Goal: Task Accomplishment & Management: Complete application form

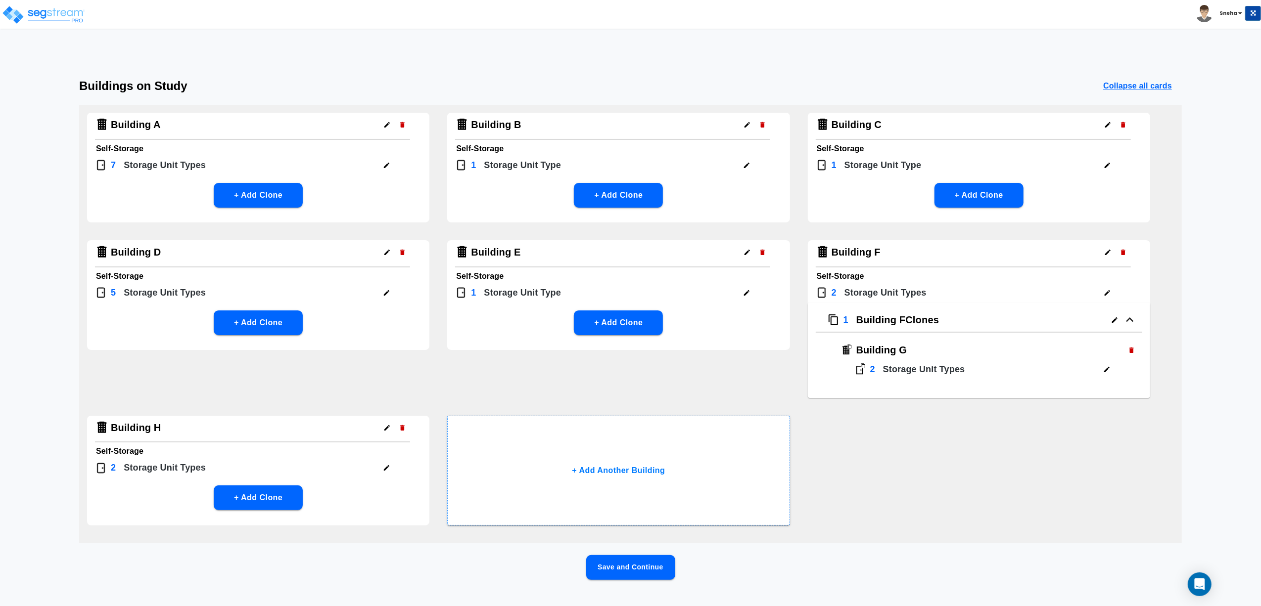
click at [612, 570] on button "Save and Continue" at bounding box center [630, 568] width 89 height 25
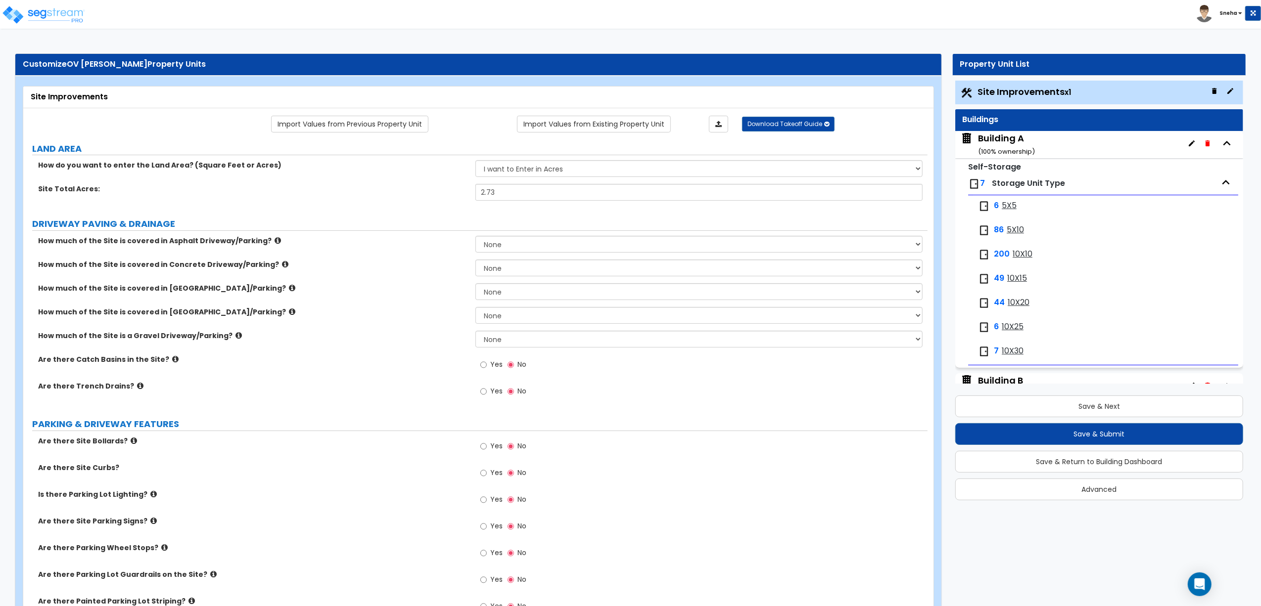
click at [414, 490] on div "Are there Site Curbs? Yes No" at bounding box center [475, 476] width 904 height 27
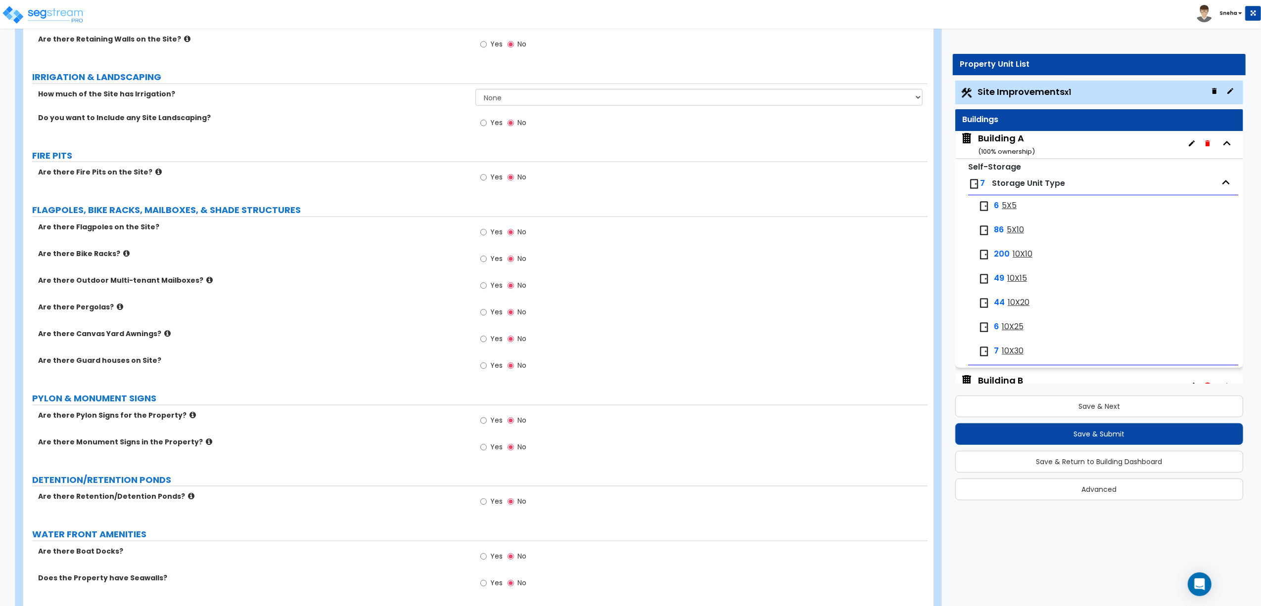
scroll to position [1121, 0]
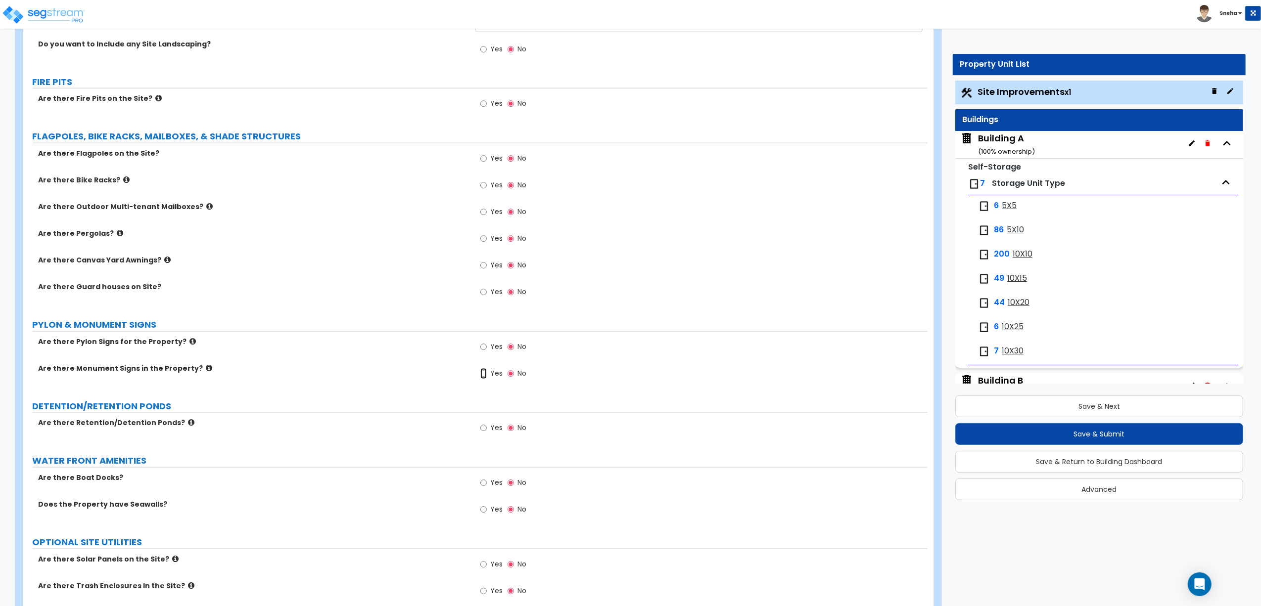
click at [485, 378] on input "Yes" at bounding box center [483, 374] width 6 height 11
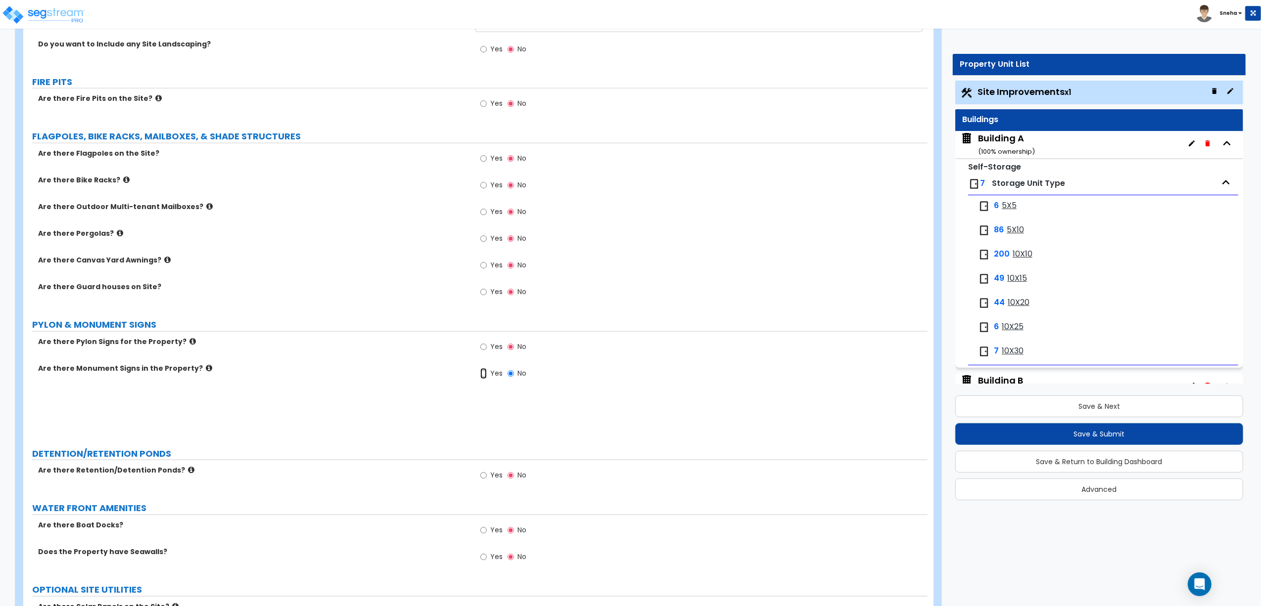
radio input "true"
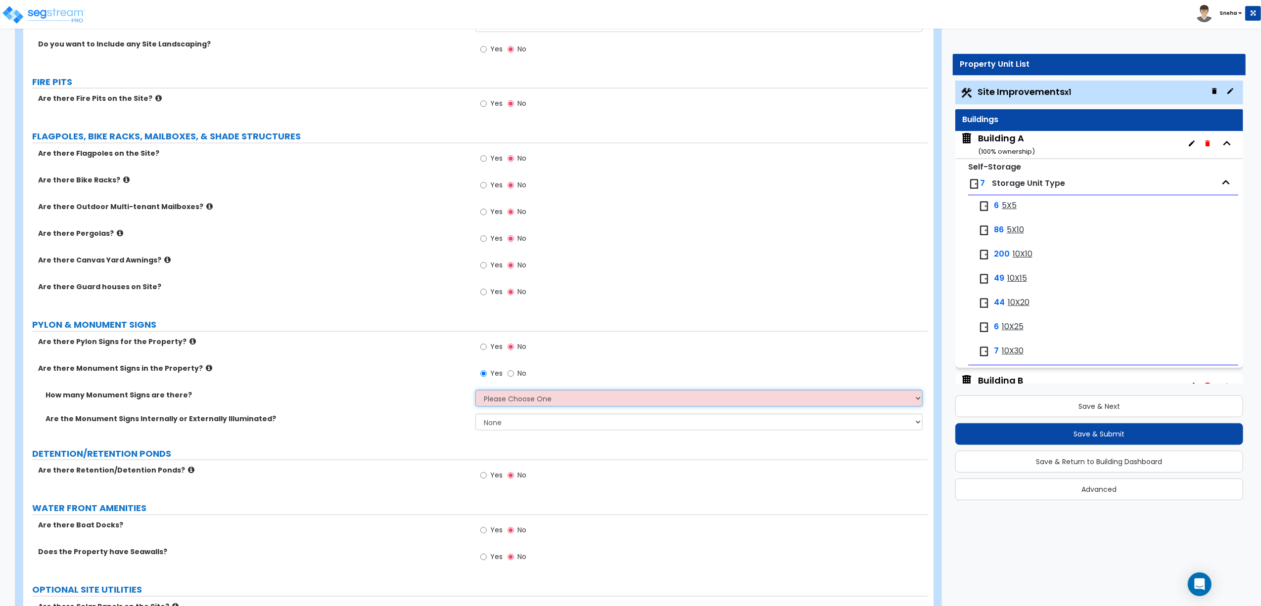
click at [499, 398] on select "Please Choose One 1 2 3" at bounding box center [698, 398] width 447 height 17
select select "1"
click at [475, 392] on select "Please Choose One 1 2 3" at bounding box center [698, 398] width 447 height 17
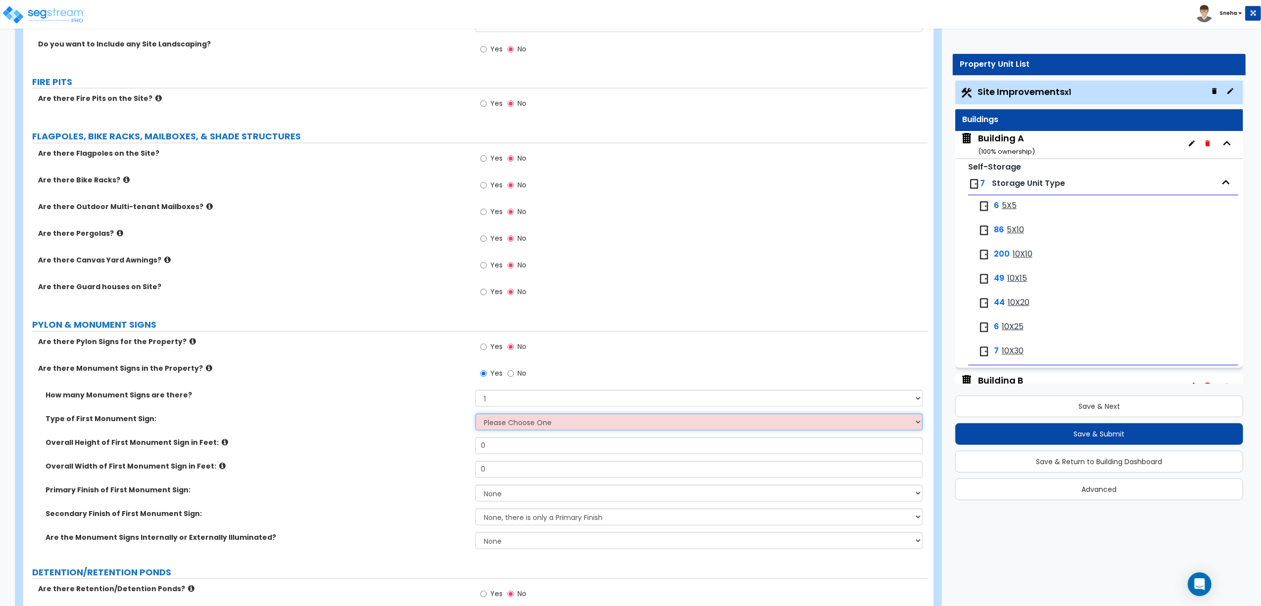
click at [495, 426] on select "Please Choose One Flat Signboard on top of a Base Flat Signboard attached to a …" at bounding box center [698, 422] width 447 height 17
click at [523, 428] on select "Please Choose One Flat Signboard on top of a Base Flat Signboard attached to a …" at bounding box center [698, 422] width 447 height 17
select select "1"
click at [475, 416] on select "Please Choose One Flat Signboard on top of a Base Flat Signboard attached to a …" at bounding box center [698, 422] width 447 height 17
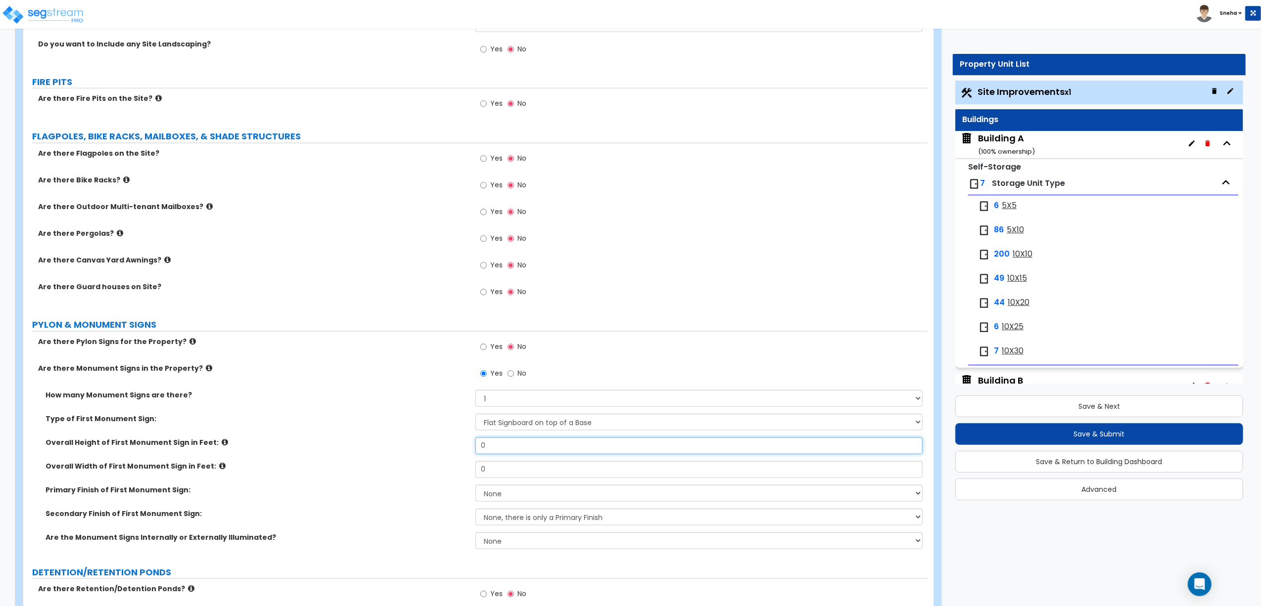
drag, startPoint x: 497, startPoint y: 440, endPoint x: 403, endPoint y: 451, distance: 94.7
click at [403, 451] on div "Overall Height of First Monument Sign in Feet: 0" at bounding box center [475, 450] width 904 height 24
click at [222, 443] on icon at bounding box center [225, 442] width 6 height 7
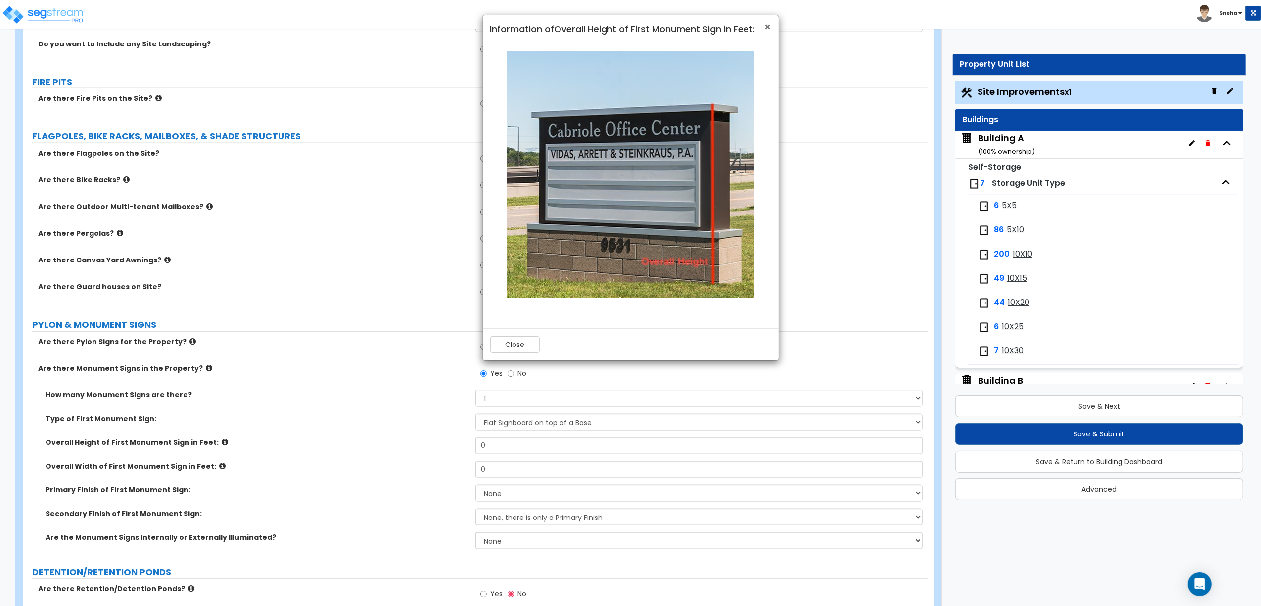
click at [768, 26] on span "×" at bounding box center [768, 27] width 6 height 14
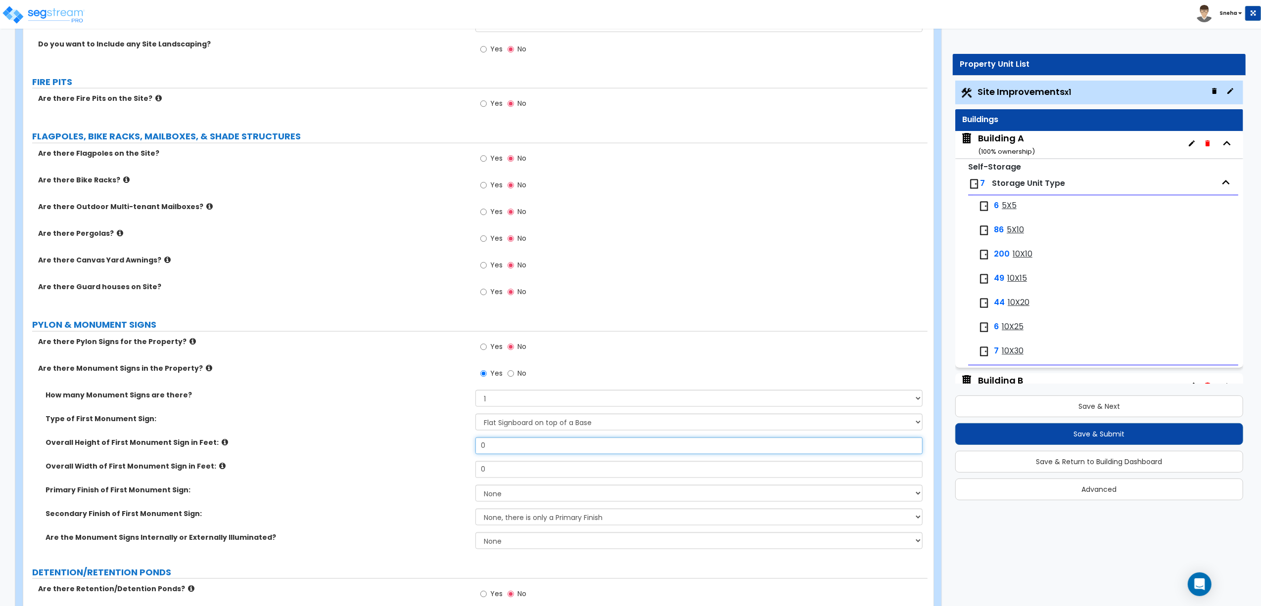
drag, startPoint x: 498, startPoint y: 449, endPoint x: 460, endPoint y: 448, distance: 38.1
click at [460, 448] on div "Overall Height of First Monument Sign in Feet: 0" at bounding box center [475, 450] width 904 height 24
type input "6.5"
drag, startPoint x: 505, startPoint y: 473, endPoint x: 470, endPoint y: 471, distance: 35.2
click at [470, 471] on div "Overall Width of First Monument Sign in Feet: 0" at bounding box center [475, 474] width 904 height 24
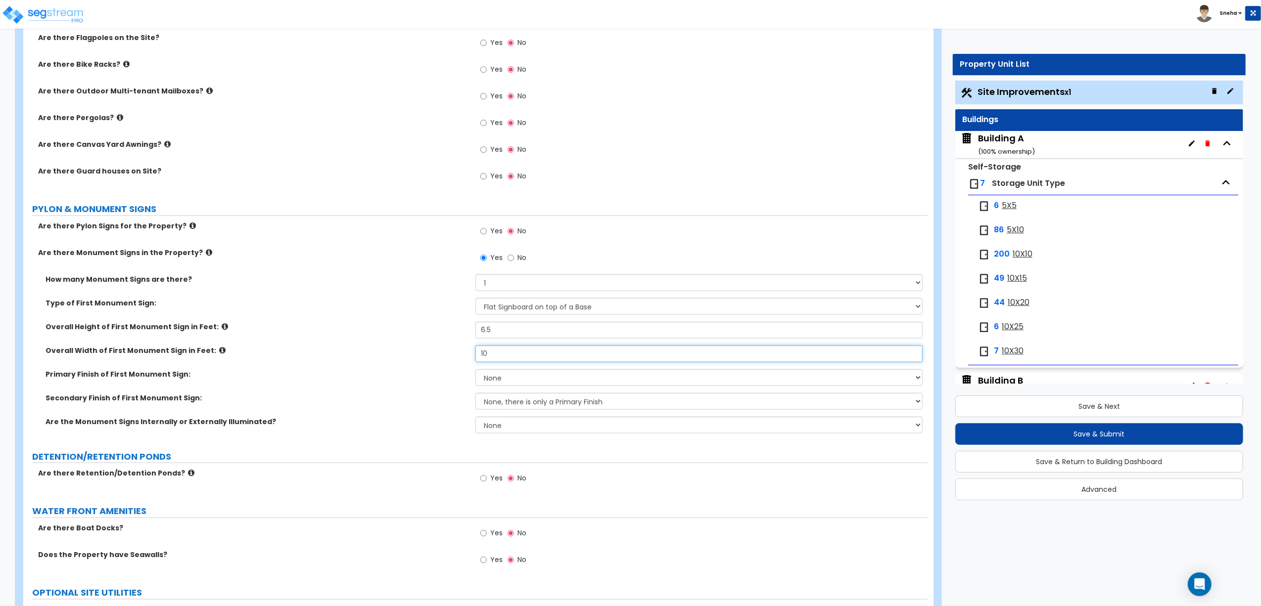
scroll to position [1126, 0]
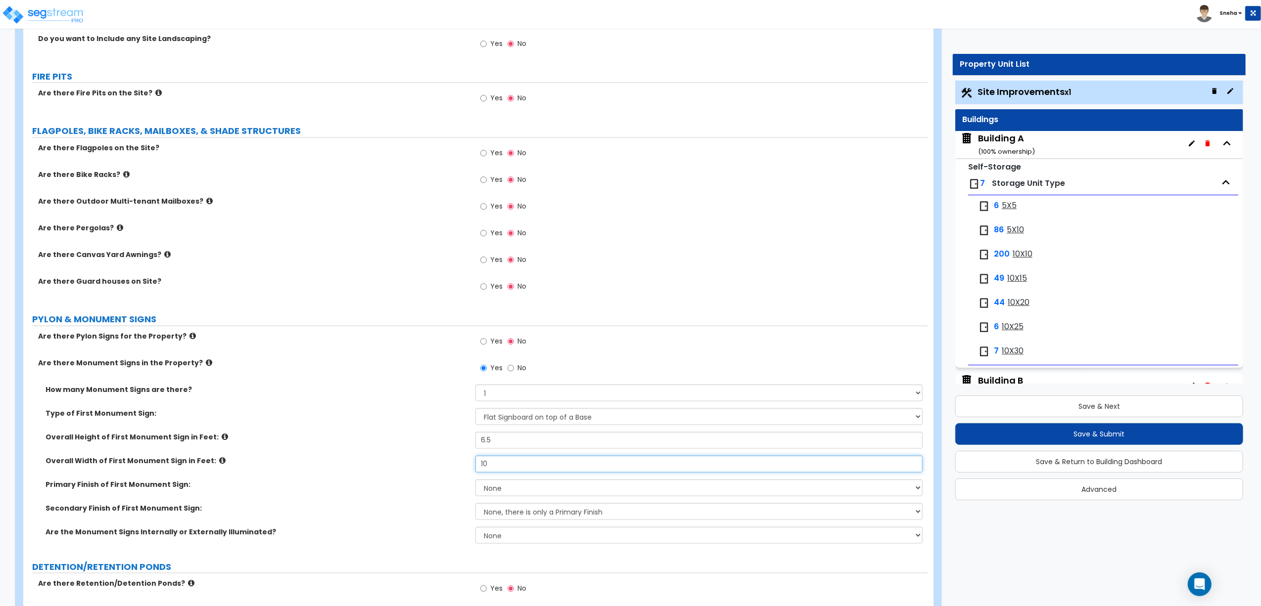
type input "10"
click at [514, 490] on select "None Paint/Stucco Finish Brick Finish Stone Finish Metal Composite Finish Vinyl…" at bounding box center [698, 488] width 447 height 17
click at [408, 509] on label "Secondary Finish of First Monument Sign:" at bounding box center [257, 509] width 422 height 10
click at [508, 497] on select "None Paint/Stucco Finish Brick Finish Stone Finish Metal Composite Finish Vinyl…" at bounding box center [698, 488] width 447 height 17
select select "1"
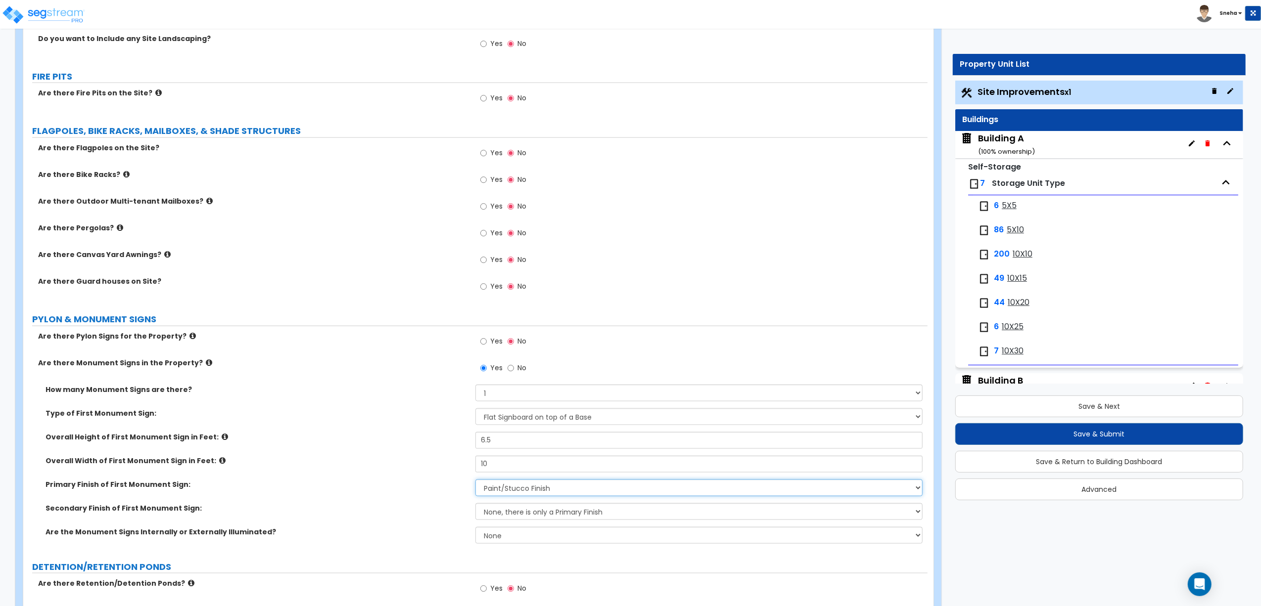
click at [475, 482] on select "None Paint/Stucco Finish Brick Finish Stone Finish Metal Composite Finish Vinyl…" at bounding box center [698, 488] width 447 height 17
click at [516, 515] on select "None, there is only a Primary Finish Paint/Stucco Finish Brick Finish Stone Fin…" at bounding box center [698, 512] width 447 height 17
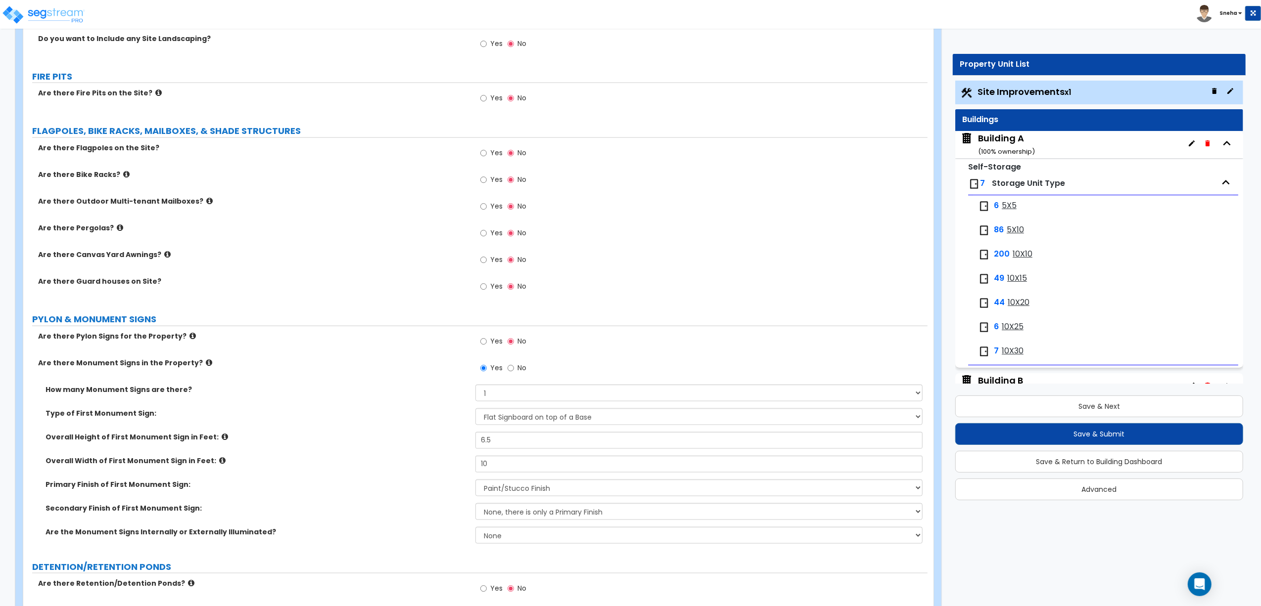
click at [409, 527] on div "Secondary Finish of First Monument Sign: None, there is only a Primary Finish P…" at bounding box center [475, 516] width 904 height 24
